Goal: Task Accomplishment & Management: Use online tool/utility

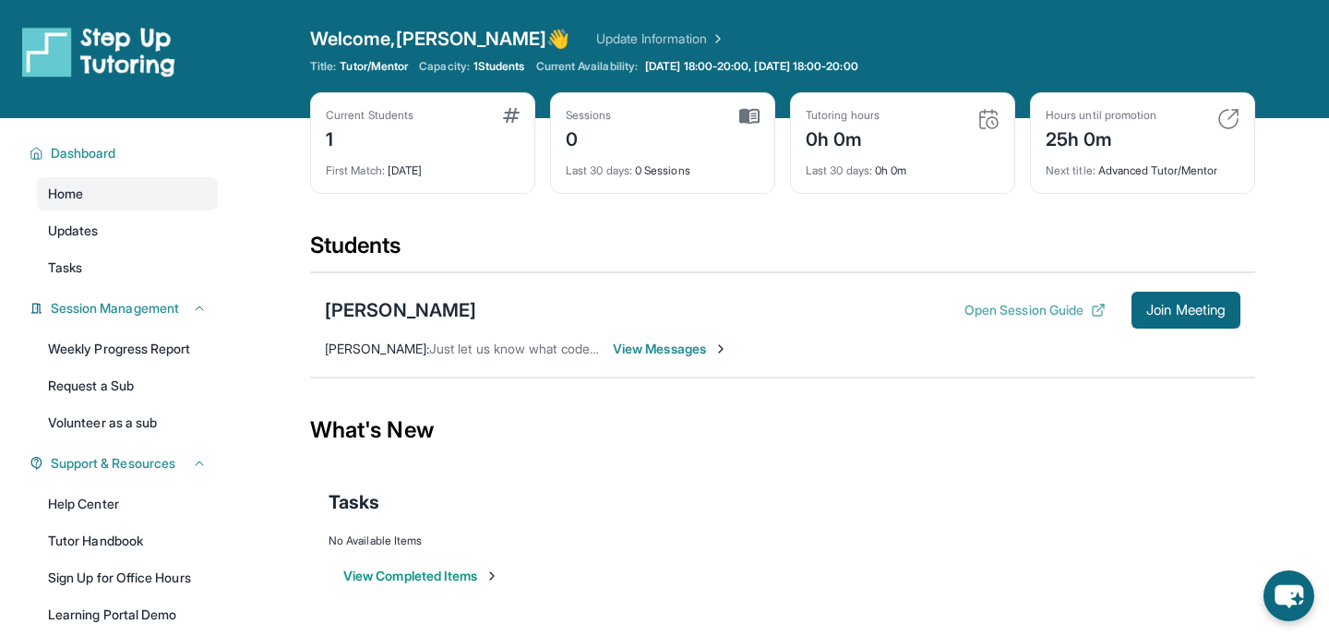
click at [985, 315] on button "Open Session Guide" at bounding box center [1035, 310] width 141 height 18
click at [649, 350] on span "View Messages" at bounding box center [670, 349] width 115 height 18
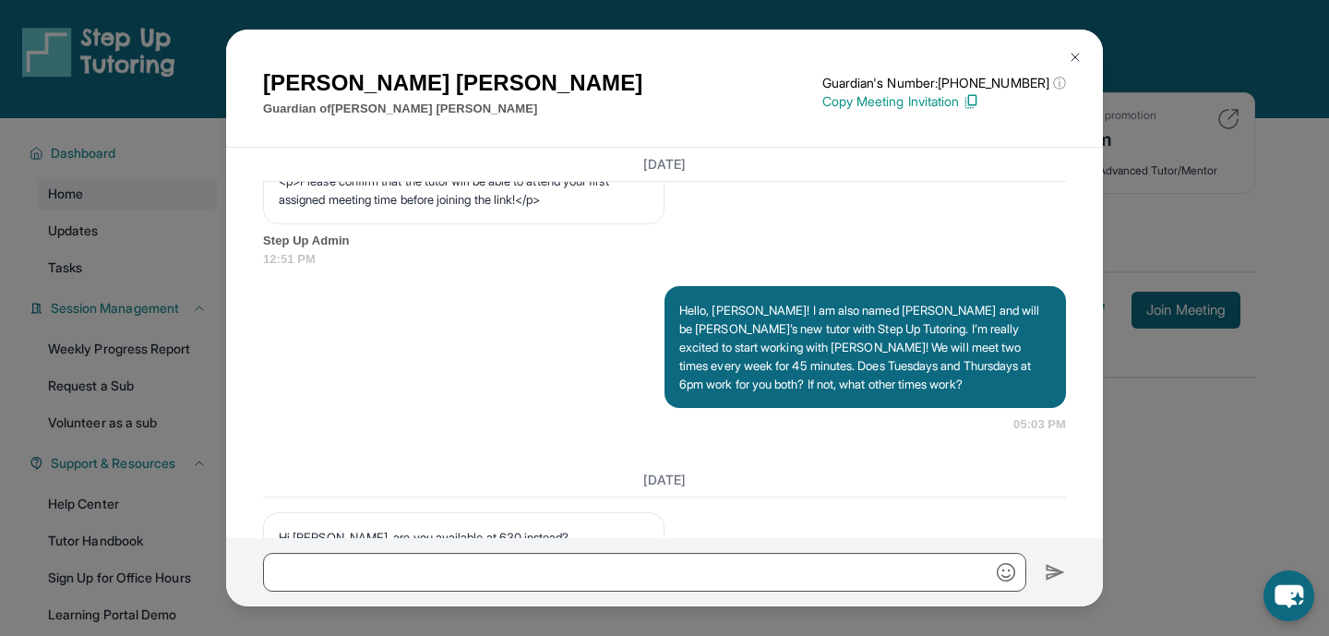
scroll to position [575, 0]
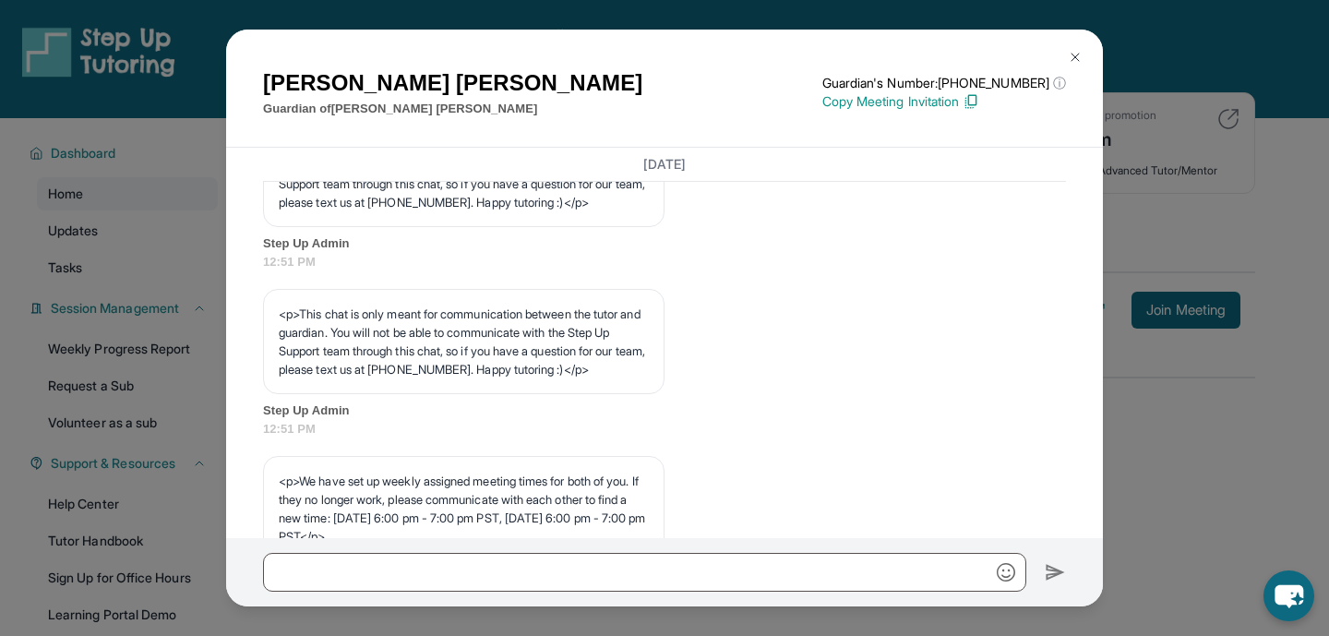
click at [1079, 57] on img at bounding box center [1075, 57] width 15 height 15
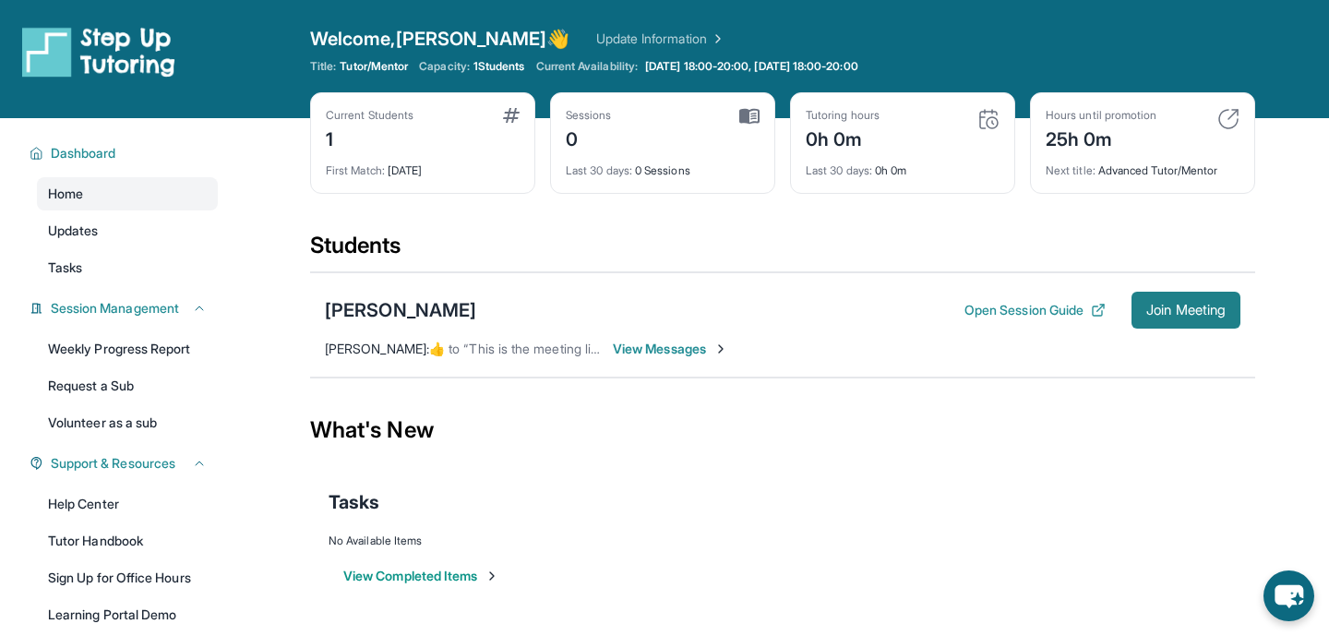
click at [1210, 316] on span "Join Meeting" at bounding box center [1186, 310] width 79 height 11
click at [675, 360] on div "Julian Morales Open Session Guide Join Meeting Jessica Mejia :  ​👍​ to “ This i…" at bounding box center [782, 324] width 945 height 105
click at [675, 348] on span "View Messages" at bounding box center [670, 349] width 115 height 18
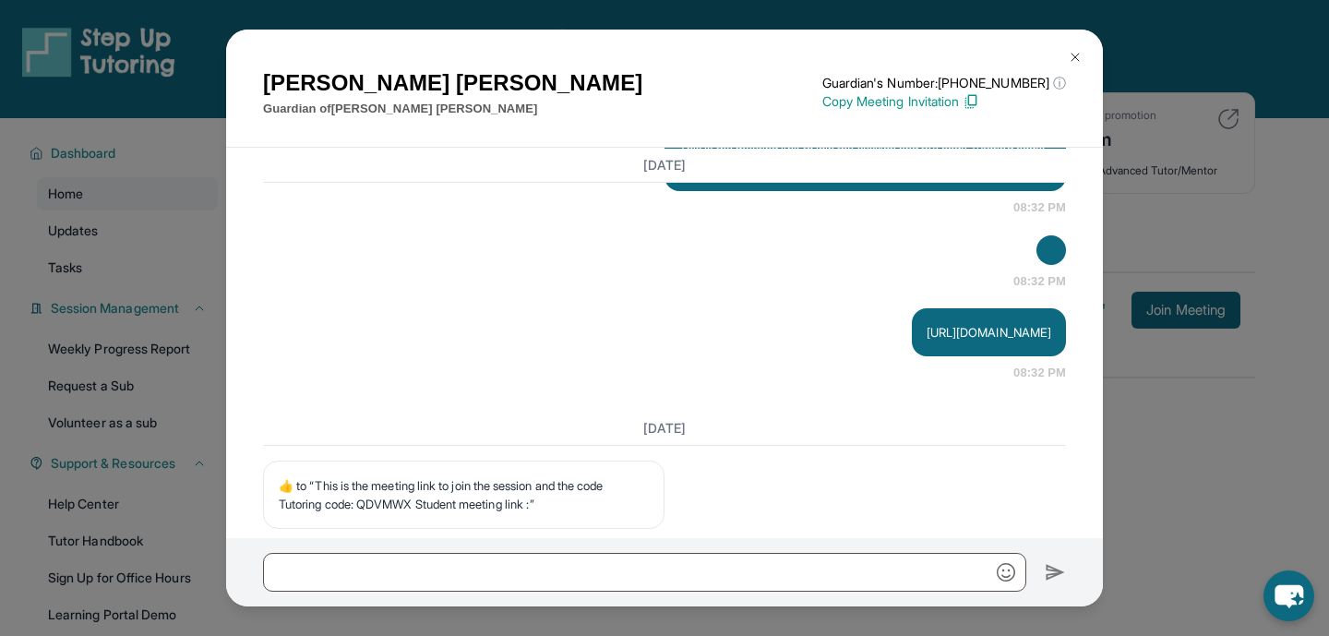
scroll to position [2772, 0]
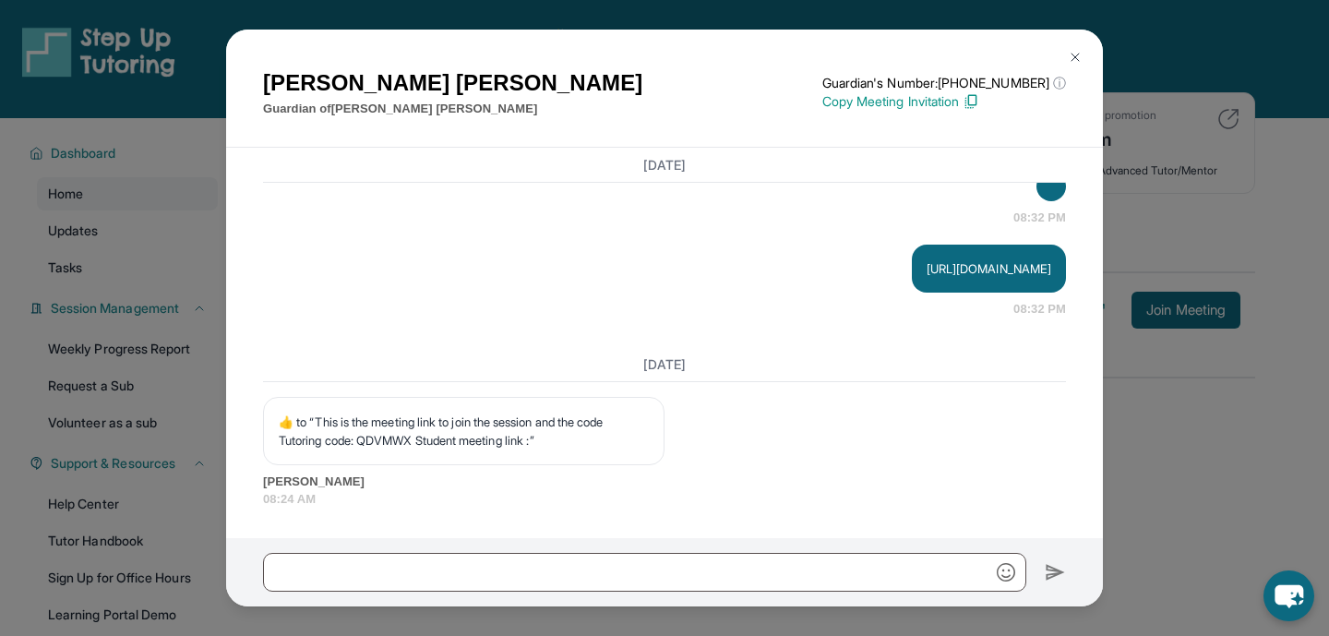
click at [1085, 64] on button at bounding box center [1075, 57] width 37 height 37
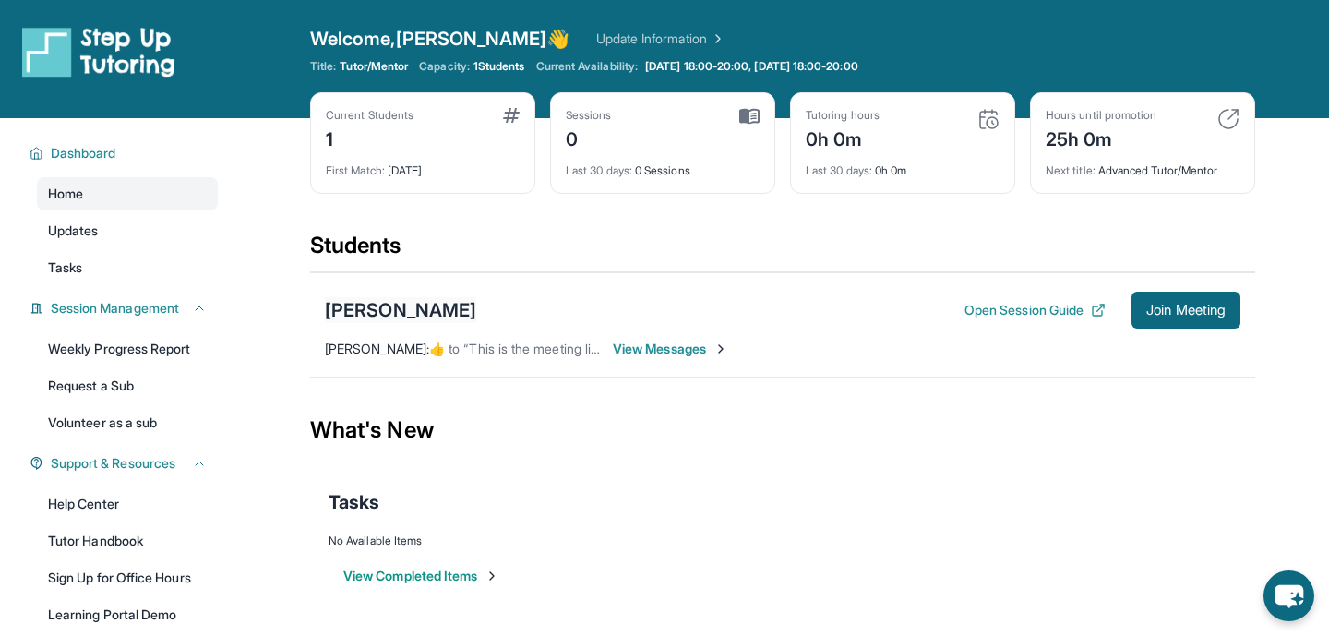
click at [371, 319] on div "[PERSON_NAME]" at bounding box center [400, 310] width 151 height 26
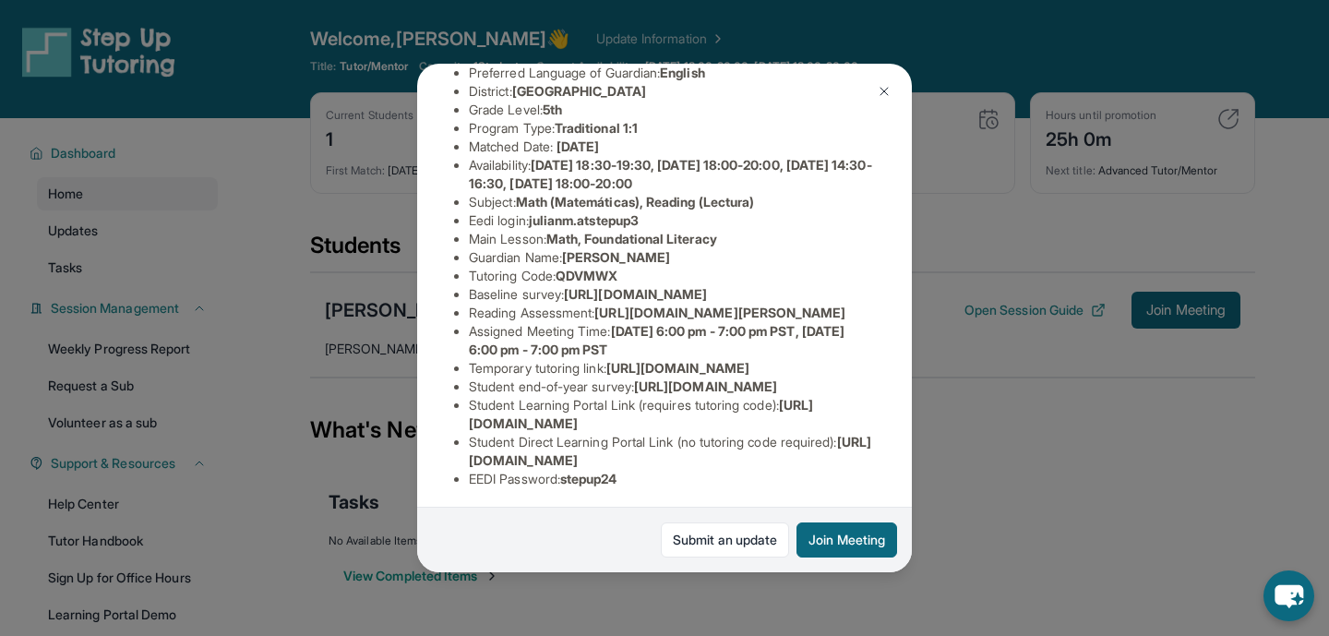
scroll to position [0, 0]
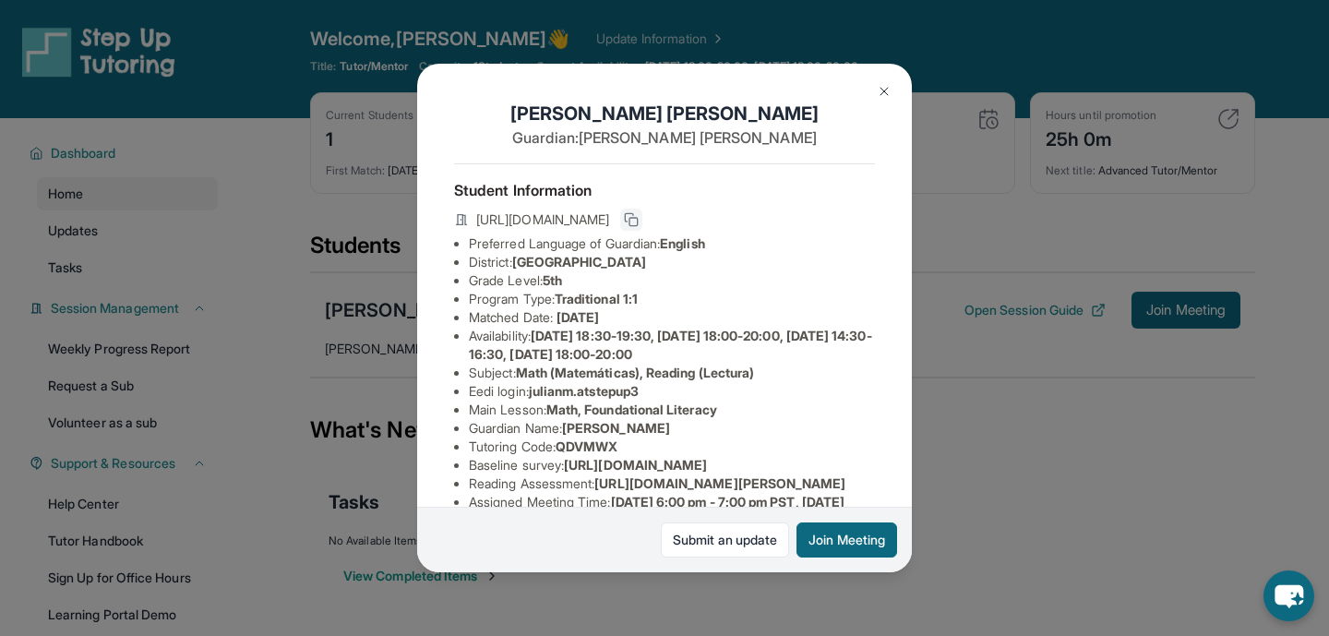
click at [639, 222] on icon at bounding box center [631, 219] width 15 height 15
click at [889, 93] on img at bounding box center [884, 91] width 15 height 15
